Goal: Transaction & Acquisition: Purchase product/service

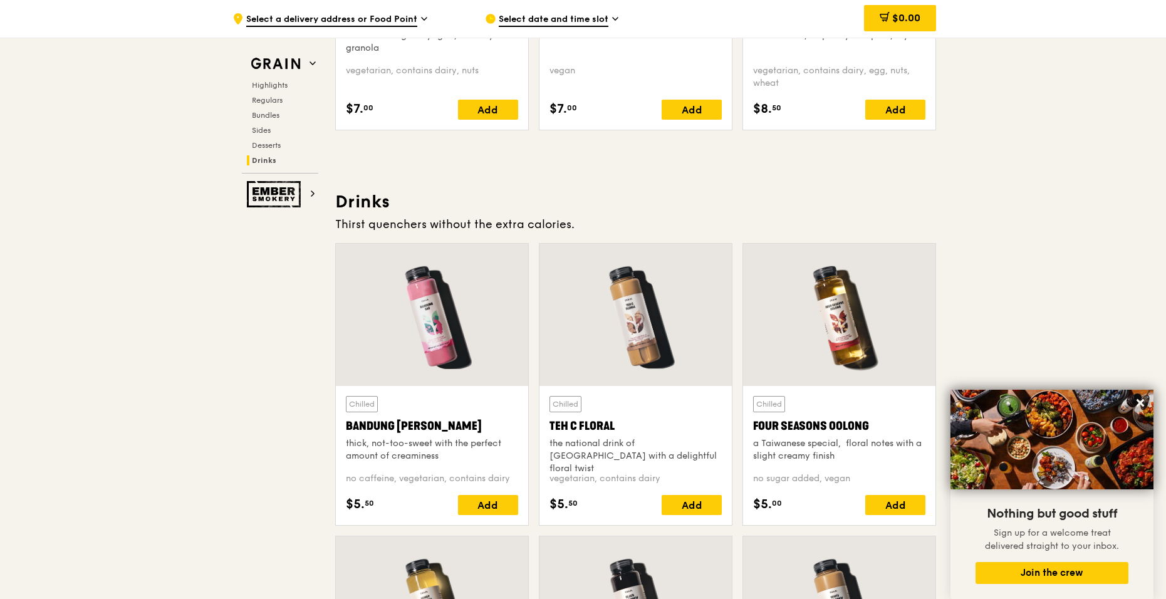
scroll to position [4483, 0]
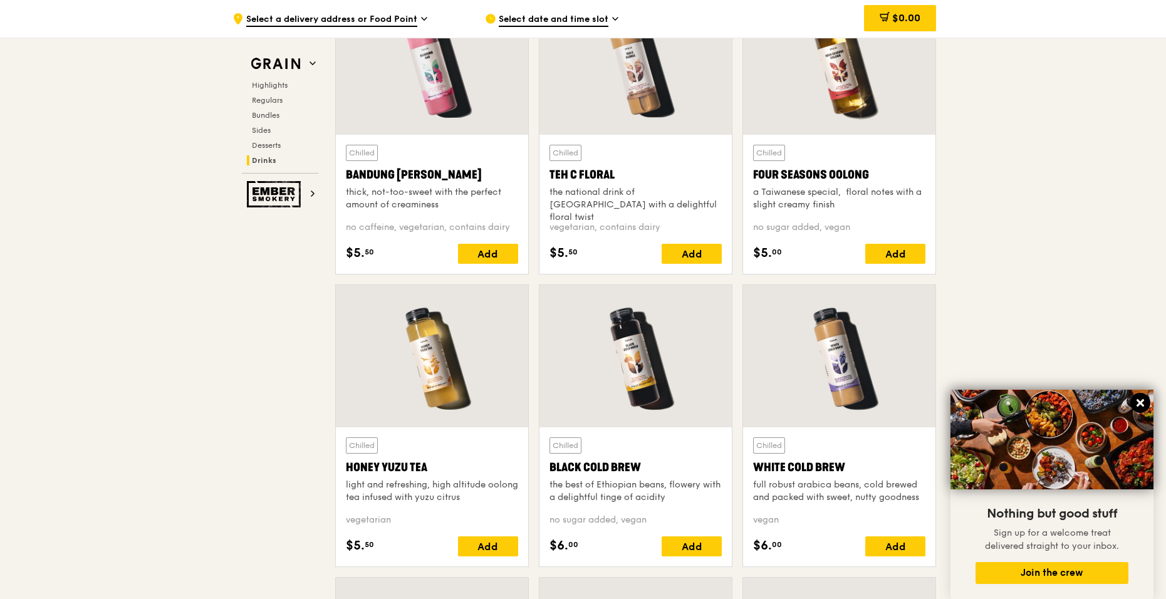
click at [765, 402] on icon at bounding box center [1140, 402] width 11 height 11
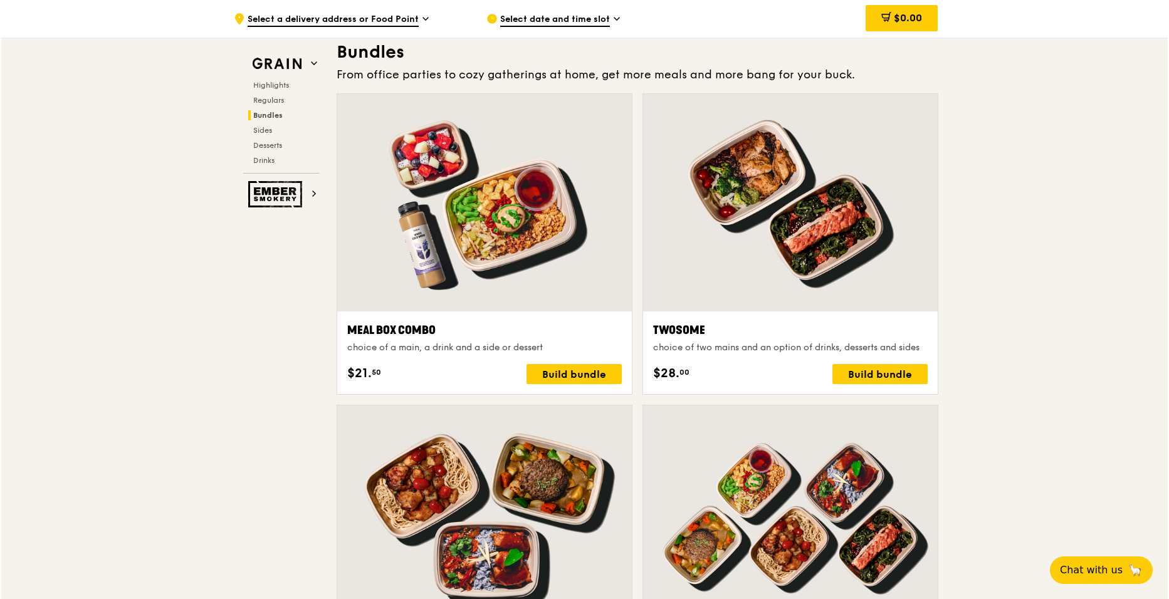
scroll to position [1850, 0]
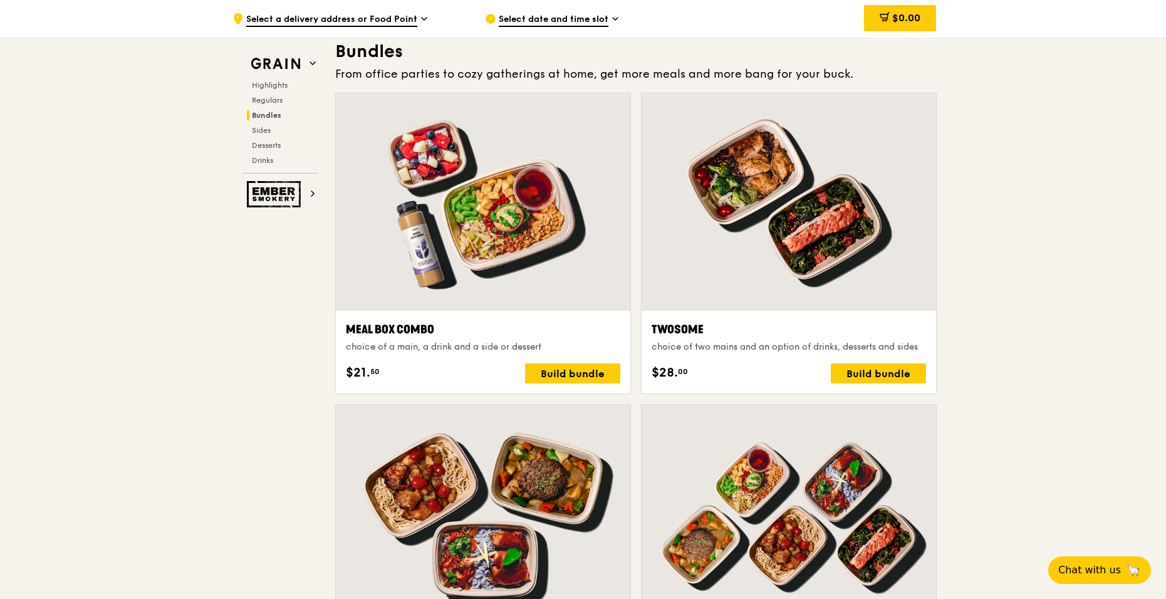
click at [397, 332] on div "Meal Box Combo" at bounding box center [483, 330] width 275 height 18
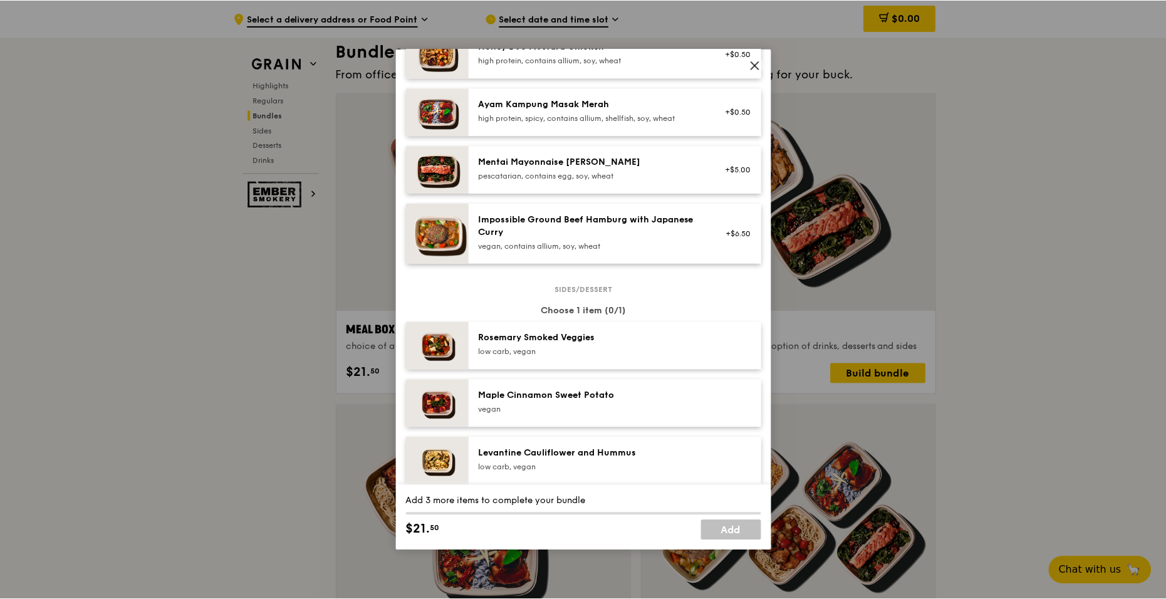
scroll to position [627, 0]
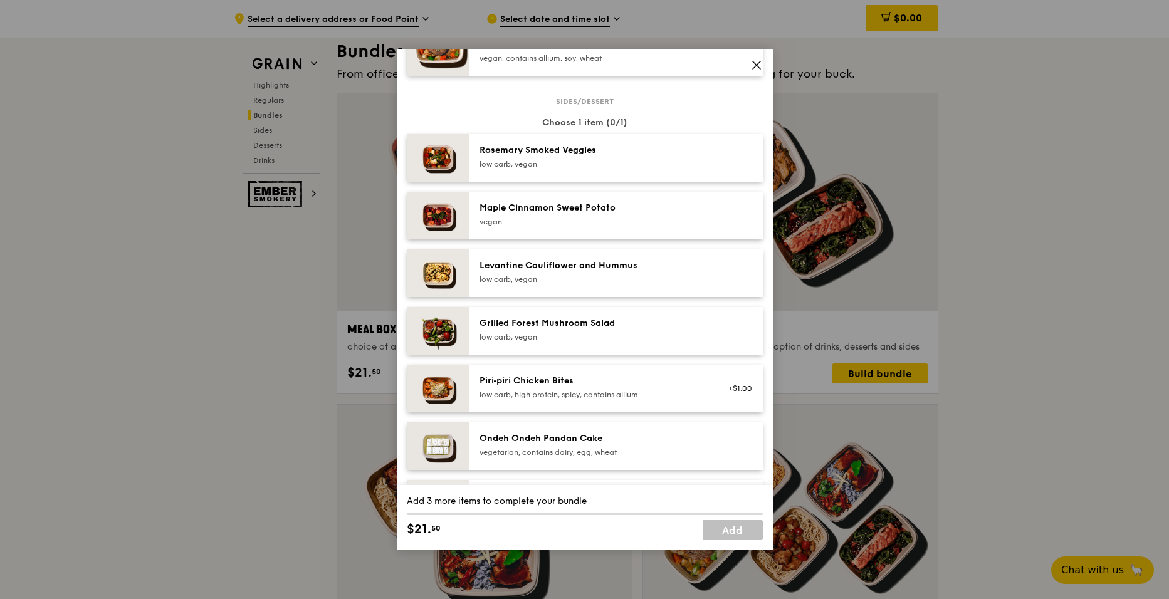
click at [753, 72] on span at bounding box center [756, 67] width 11 height 14
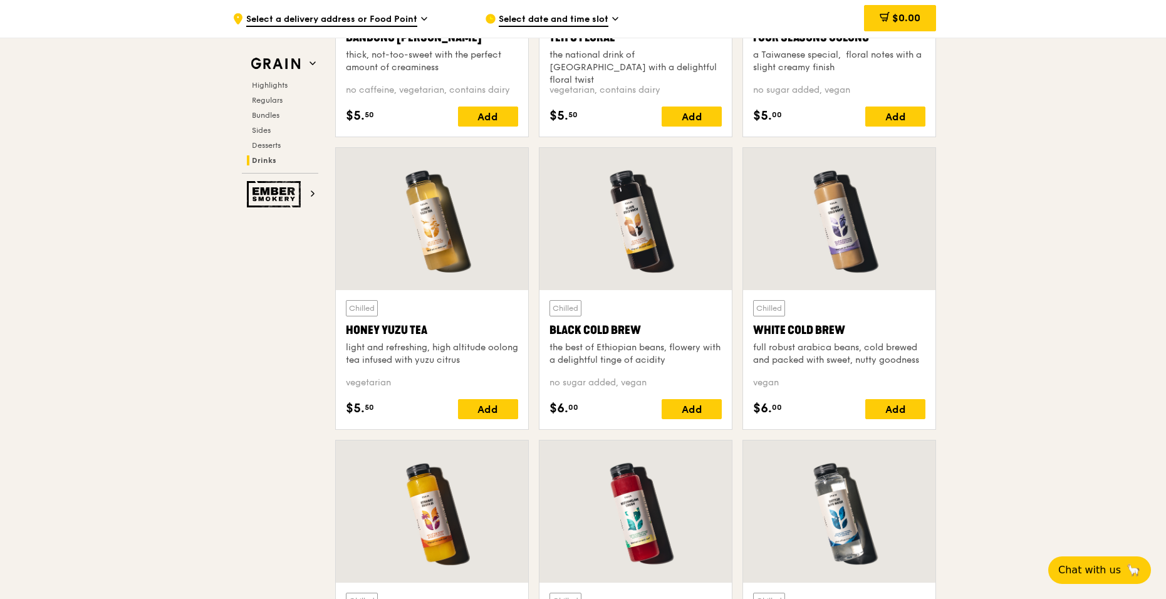
scroll to position [4372, 0]
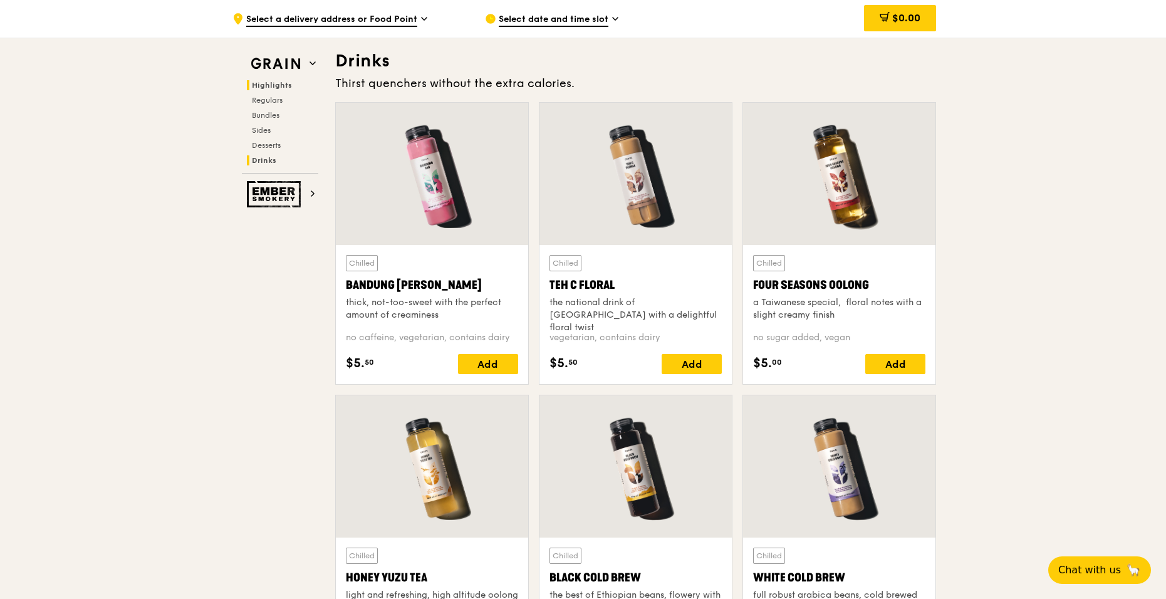
click at [286, 84] on span "Highlights" at bounding box center [272, 85] width 40 height 9
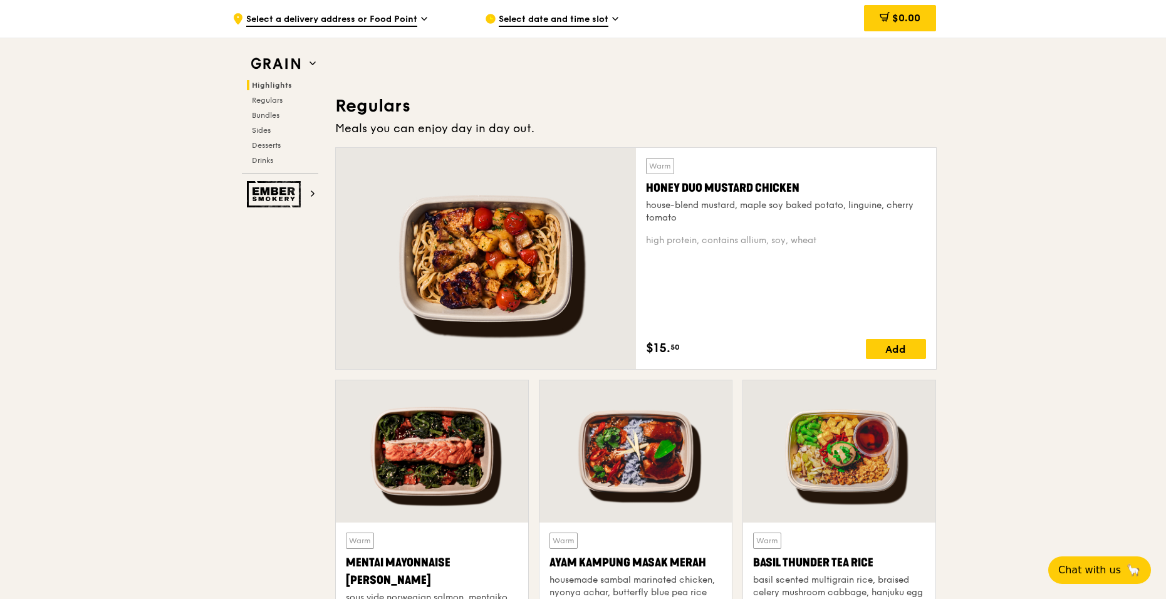
scroll to position [1003, 0]
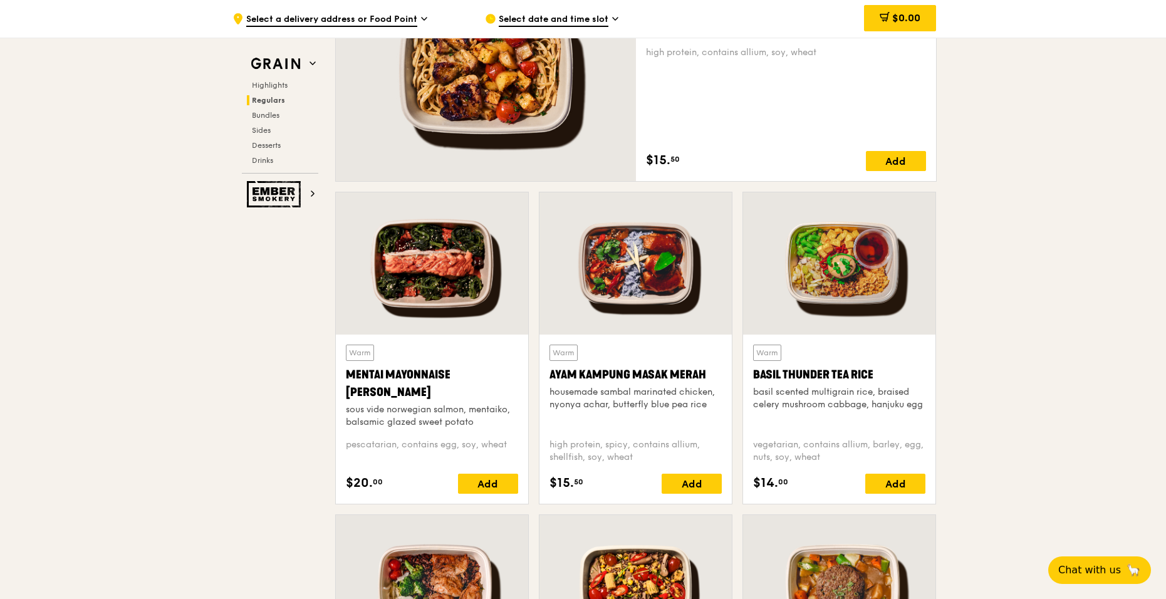
click at [451, 371] on div "Mentai Mayonnaise Aburi Salmon" at bounding box center [432, 383] width 172 height 35
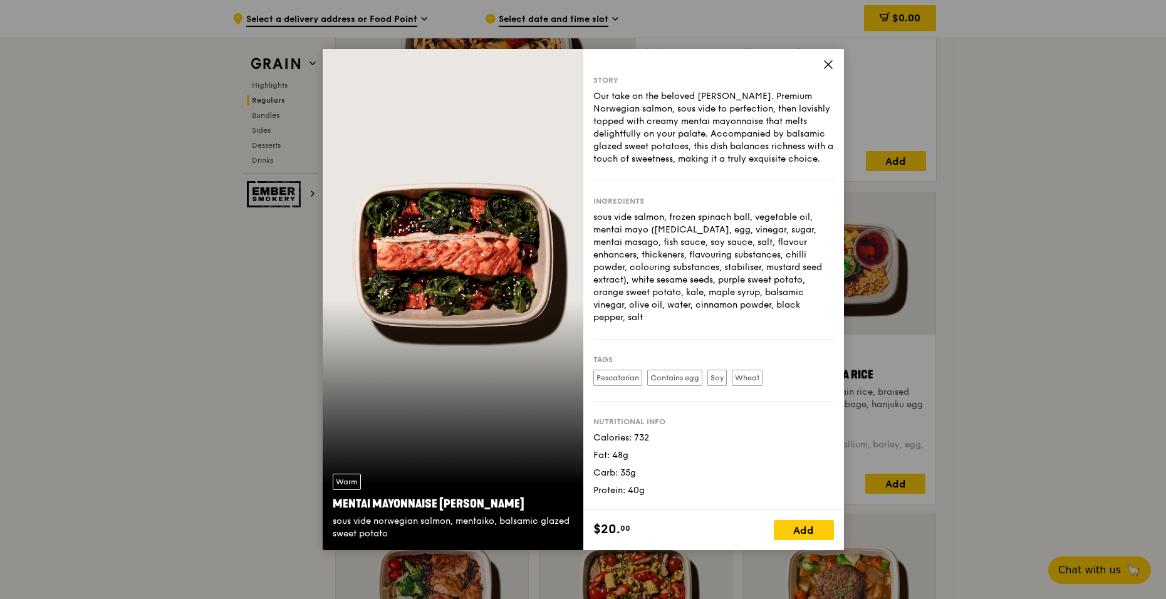
click at [765, 65] on icon at bounding box center [828, 64] width 11 height 11
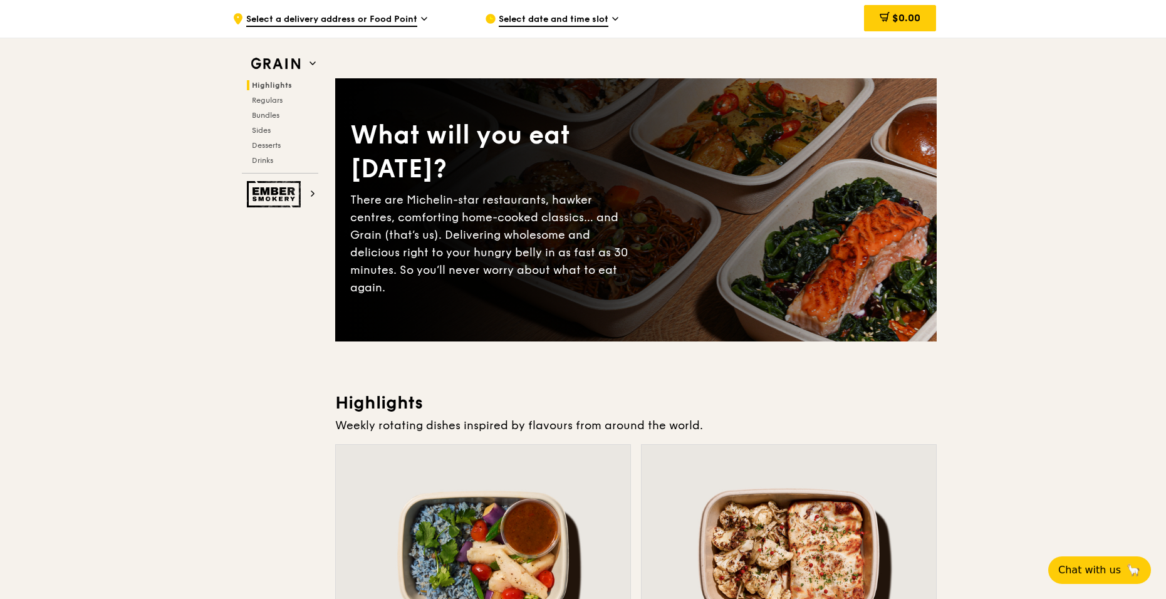
scroll to position [0, 0]
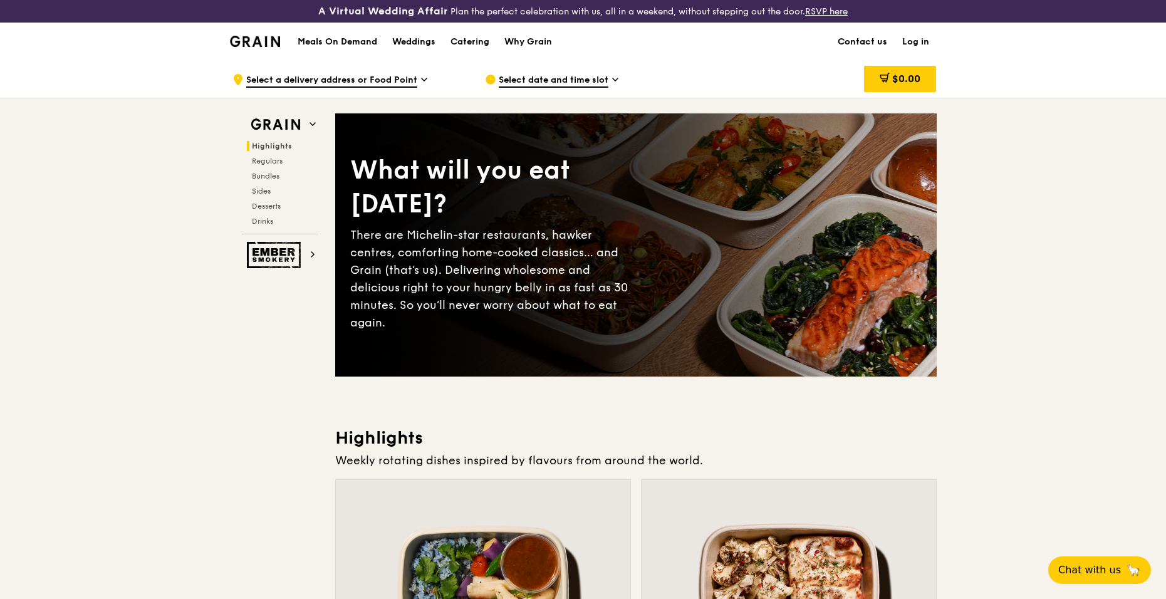
click at [339, 40] on h1 "Meals On Demand" at bounding box center [338, 42] width 80 height 13
click at [464, 42] on div "Catering" at bounding box center [470, 42] width 39 height 38
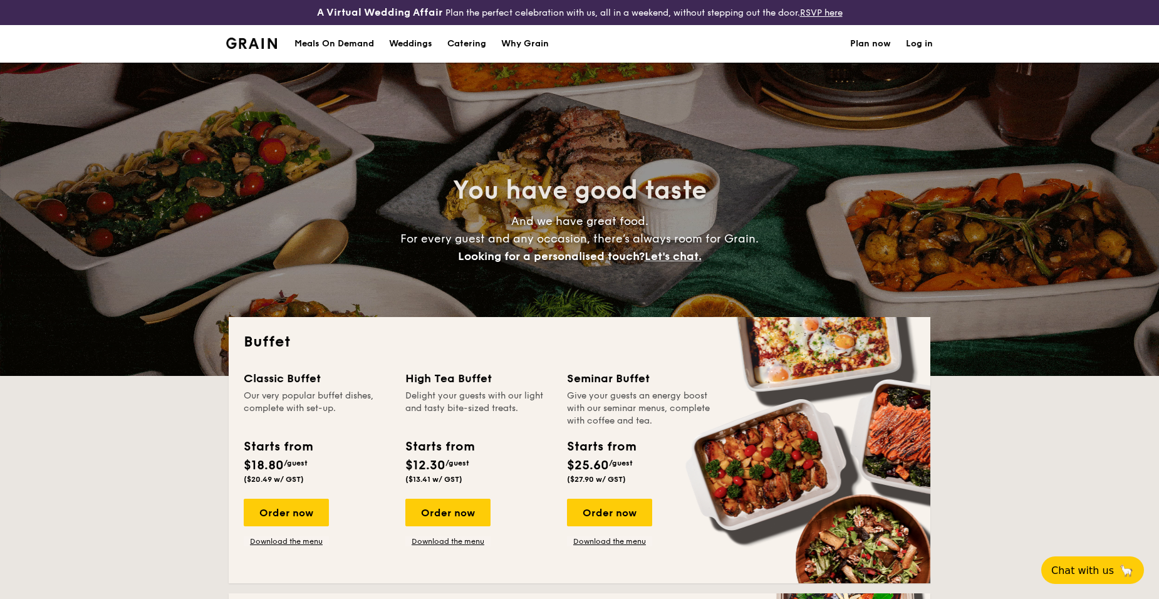
select select
